Goal: Navigation & Orientation: Find specific page/section

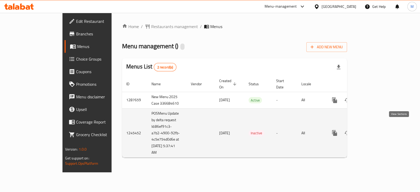
click at [375, 130] on icon "enhanced table" at bounding box center [372, 133] width 6 height 6
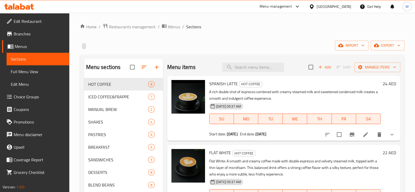
scroll to position [229, 0]
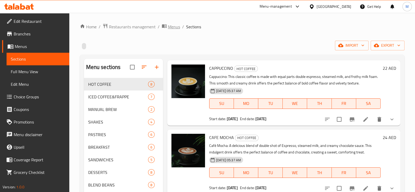
click at [168, 25] on span "Menus" at bounding box center [174, 27] width 12 height 6
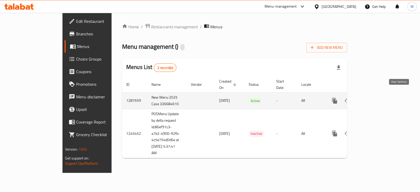
click at [375, 98] on icon "enhanced table" at bounding box center [372, 100] width 5 height 5
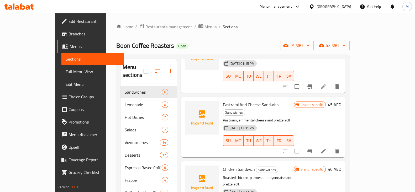
scroll to position [98, 0]
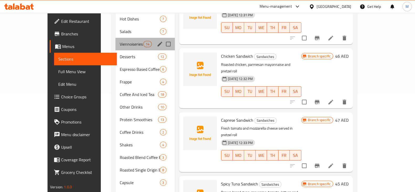
click at [115, 42] on div "Viennoiseries 14" at bounding box center [144, 44] width 59 height 13
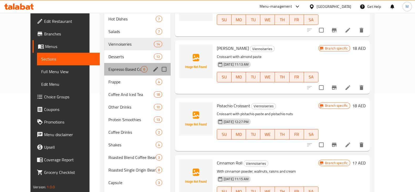
click at [105, 66] on div "Espresso Based Coffee Manual Brewed 6" at bounding box center [137, 69] width 66 height 13
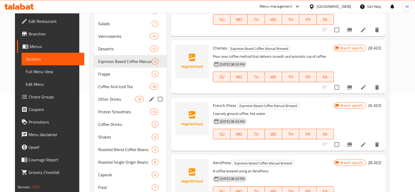
scroll to position [108, 0]
drag, startPoint x: 104, startPoint y: 105, endPoint x: 104, endPoint y: 108, distance: 2.9
click at [104, 105] on div "Protein Smoothies 13" at bounding box center [130, 111] width 73 height 13
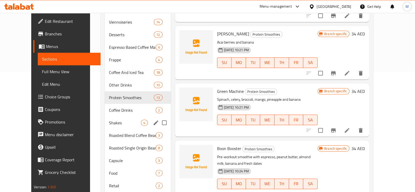
scroll to position [129, 0]
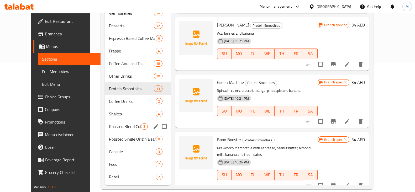
click at [107, 112] on div "Shakes 4" at bounding box center [138, 114] width 66 height 13
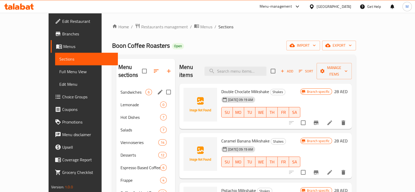
click at [120, 89] on span "Sandwiches" at bounding box center [132, 92] width 25 height 6
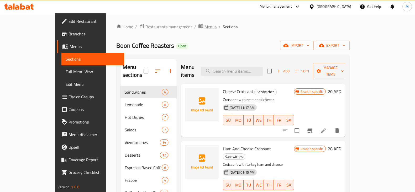
click at [204, 27] on span "Menus" at bounding box center [210, 27] width 12 height 6
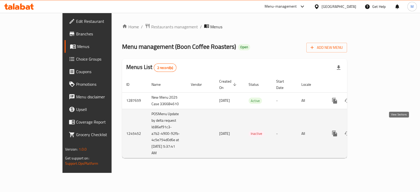
click at [375, 130] on icon "enhanced table" at bounding box center [372, 133] width 6 height 6
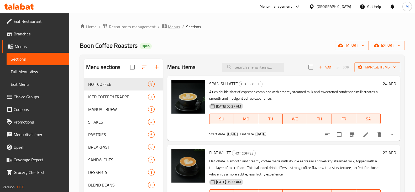
click at [169, 28] on span "Menus" at bounding box center [174, 27] width 12 height 6
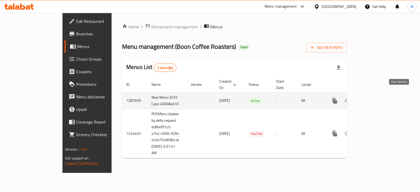
click at [379, 100] on link "enhanced table" at bounding box center [372, 100] width 13 height 13
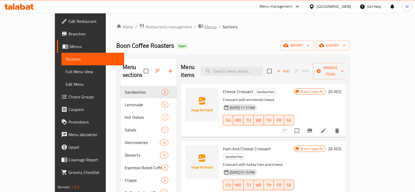
click at [204, 27] on span "Menus" at bounding box center [210, 27] width 12 height 6
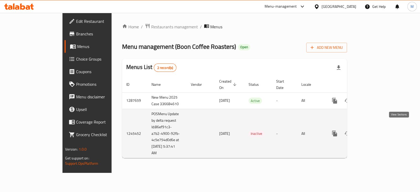
click at [379, 128] on link "enhanced table" at bounding box center [372, 133] width 13 height 13
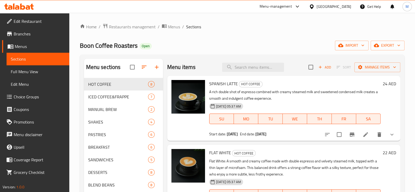
click at [385, 129] on button "show more" at bounding box center [391, 134] width 13 height 13
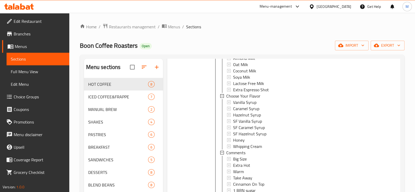
scroll to position [33, 0]
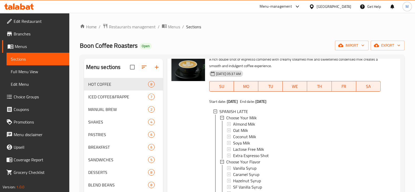
click at [23, 95] on span "Choice Groups" at bounding box center [39, 97] width 51 height 6
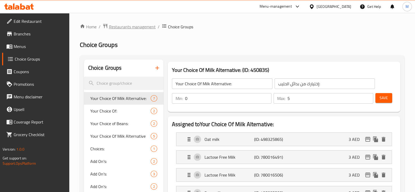
click at [117, 24] on span "Restaurants management" at bounding box center [132, 27] width 47 height 6
